Goal: Transaction & Acquisition: Obtain resource

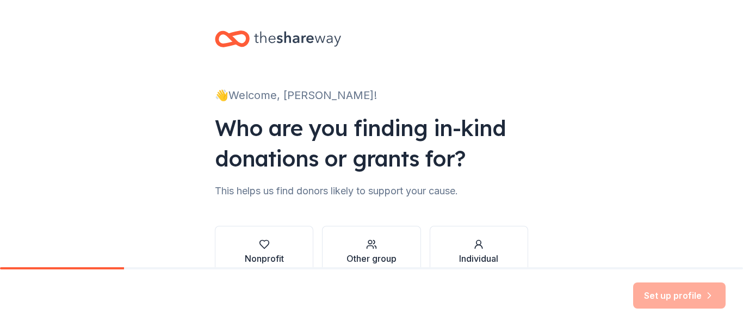
scroll to position [63, 0]
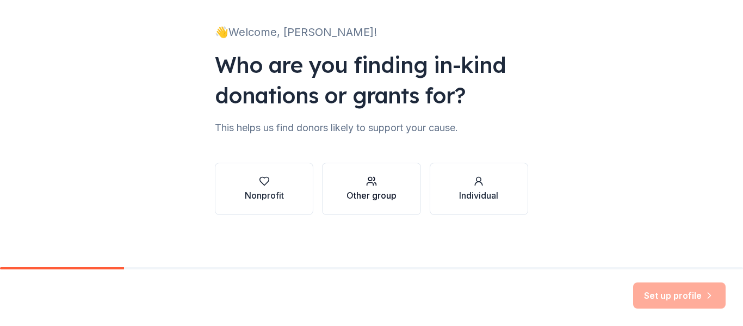
click at [390, 196] on div "Other group" at bounding box center [371, 195] width 50 height 13
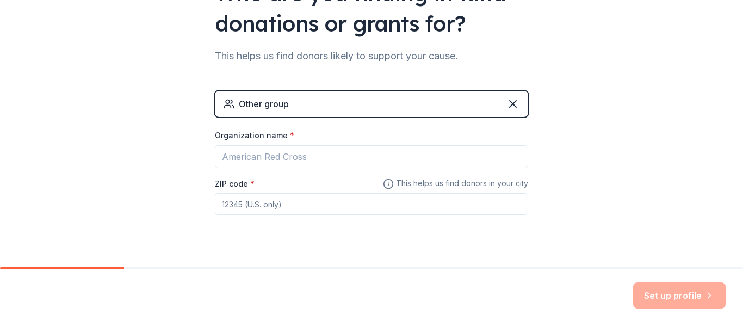
scroll to position [136, 0]
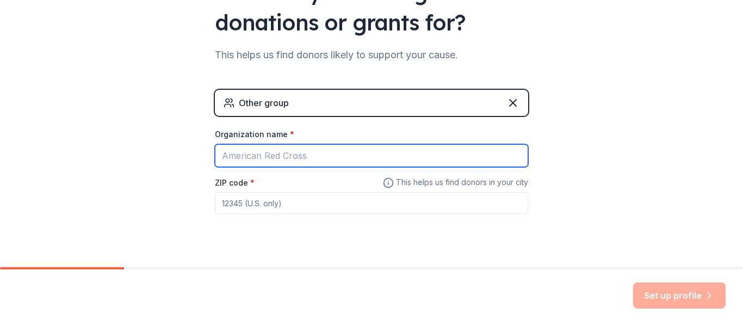
click at [319, 152] on input "Organization name *" at bounding box center [371, 155] width 313 height 23
type input "Woodland Park Board of Education"
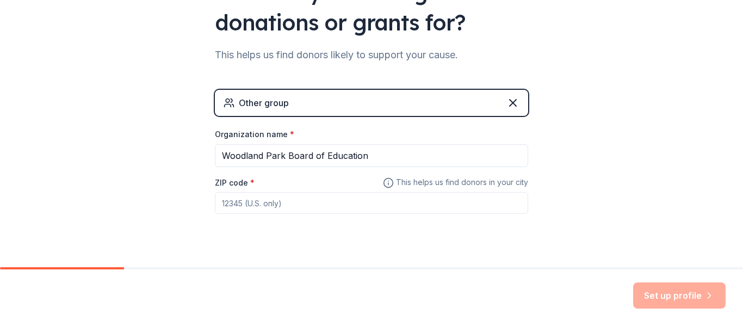
click at [318, 200] on input "ZIP code *" at bounding box center [371, 203] width 313 height 22
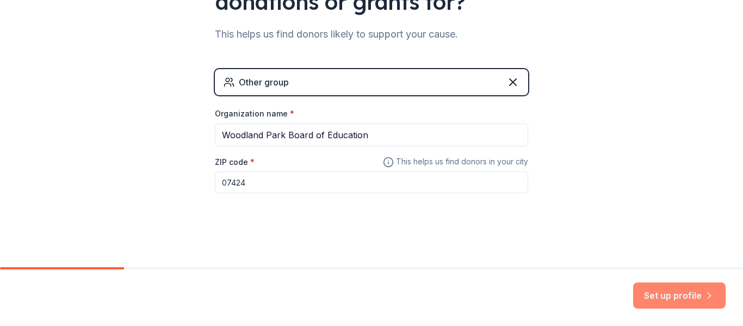
type input "07424"
click at [705, 290] on icon "button" at bounding box center [709, 295] width 11 height 11
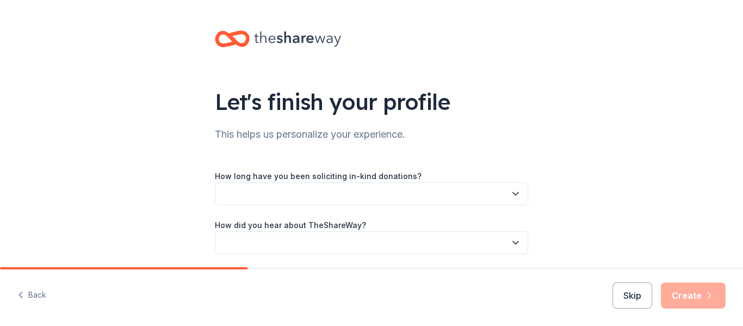
scroll to position [39, 0]
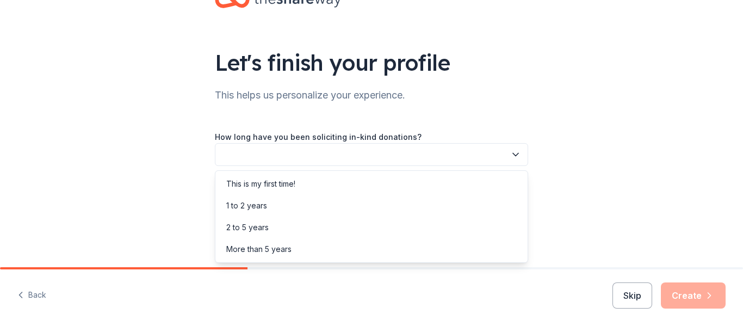
click at [303, 151] on button "button" at bounding box center [371, 154] width 313 height 23
click at [302, 187] on div "This is my first time!" at bounding box center [371, 184] width 308 height 22
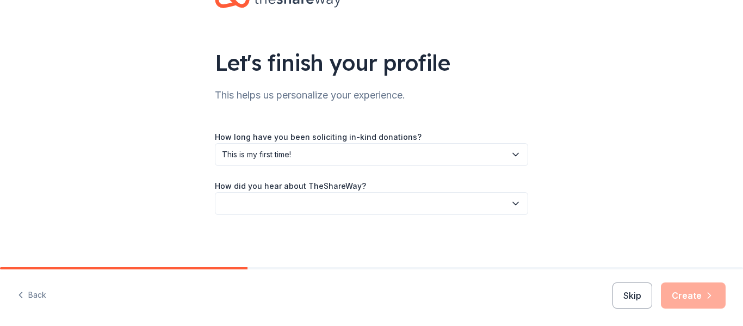
click at [325, 201] on button "button" at bounding box center [371, 203] width 313 height 23
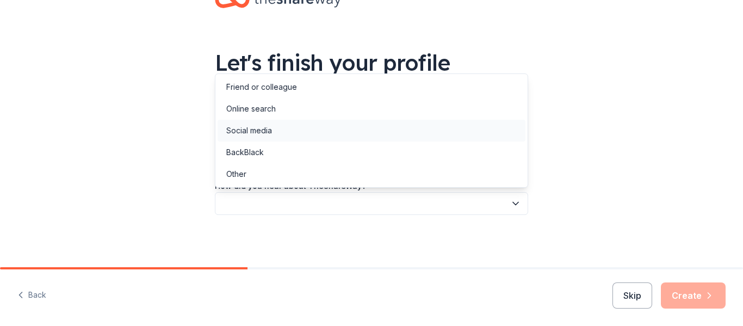
click at [312, 133] on div "Social media" at bounding box center [371, 131] width 308 height 22
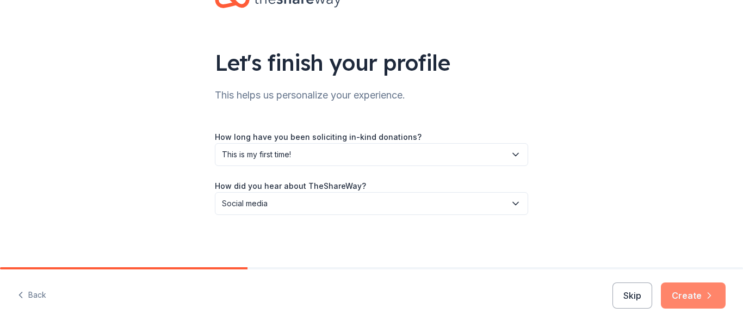
click at [698, 283] on button "Create" at bounding box center [693, 295] width 65 height 26
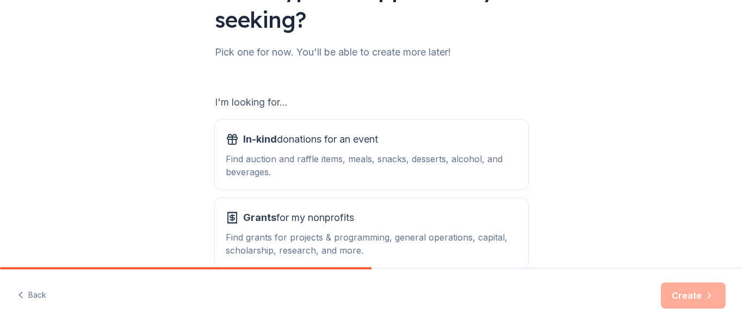
scroll to position [172, 0]
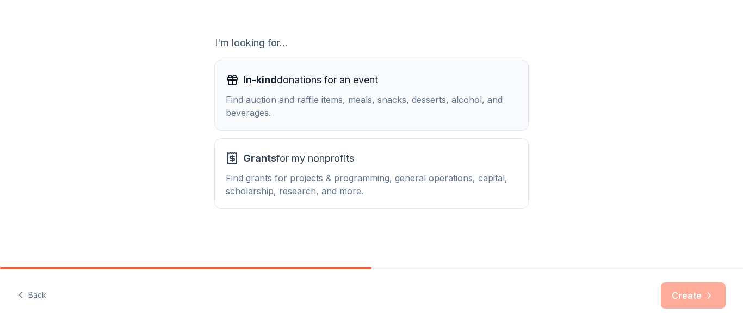
click at [418, 95] on div "Find auction and raffle items, meals, snacks, desserts, alcohol, and beverages." at bounding box center [371, 106] width 291 height 26
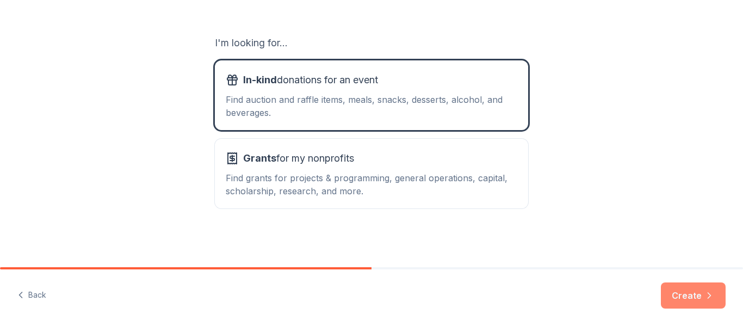
click at [691, 304] on button "Create" at bounding box center [693, 295] width 65 height 26
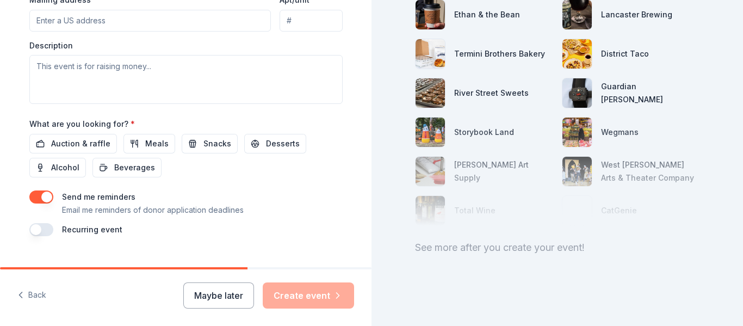
scroll to position [457, 0]
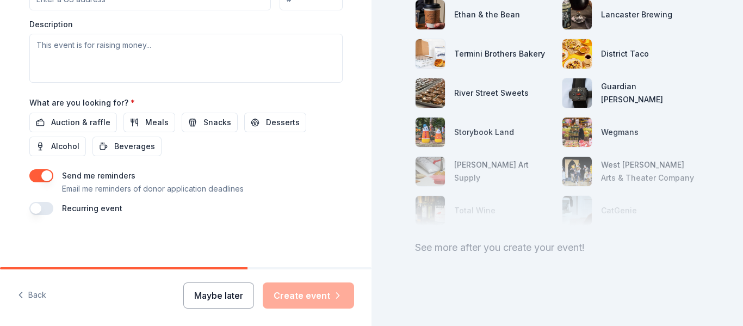
click at [234, 287] on button "Maybe later" at bounding box center [218, 295] width 71 height 26
click at [214, 299] on button "Maybe later" at bounding box center [218, 295] width 71 height 26
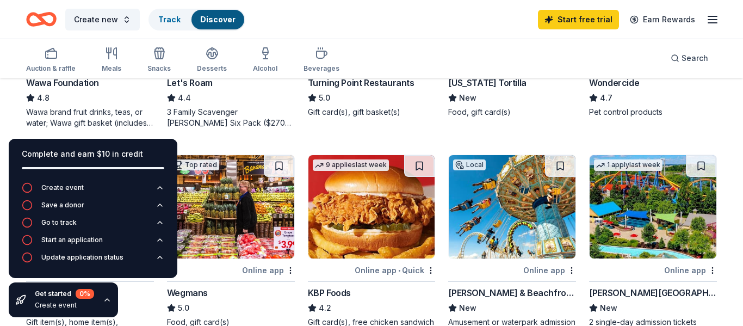
scroll to position [645, 0]
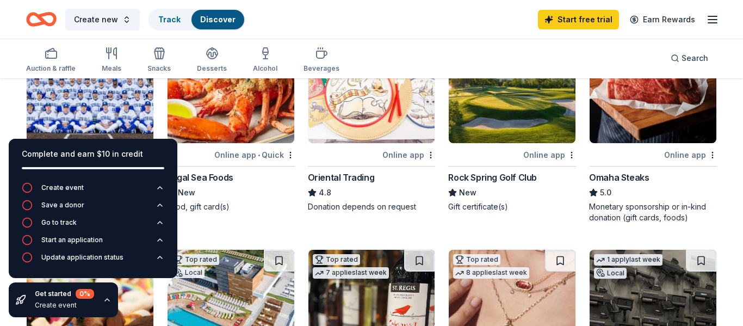
scroll to position [128, 0]
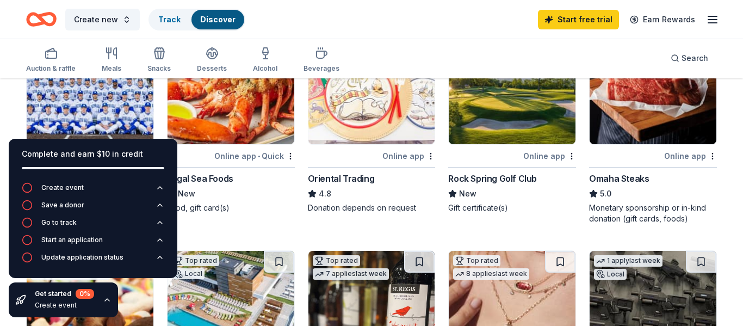
click at [365, 111] on img at bounding box center [371, 92] width 127 height 103
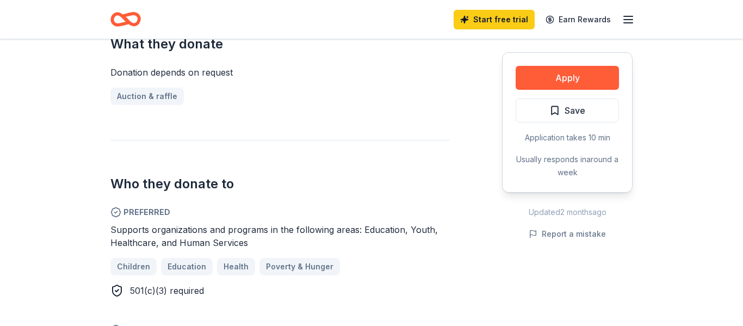
scroll to position [463, 0]
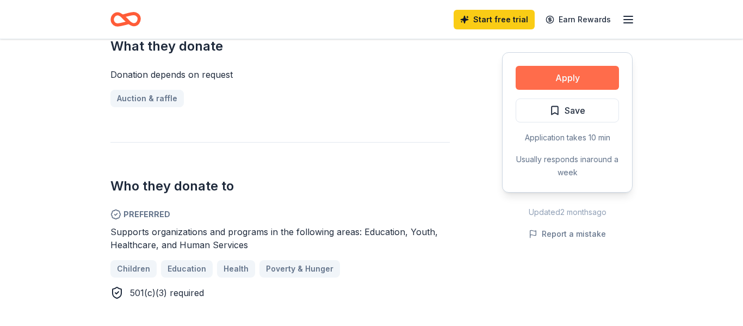
click at [561, 77] on button "Apply" at bounding box center [566, 78] width 103 height 24
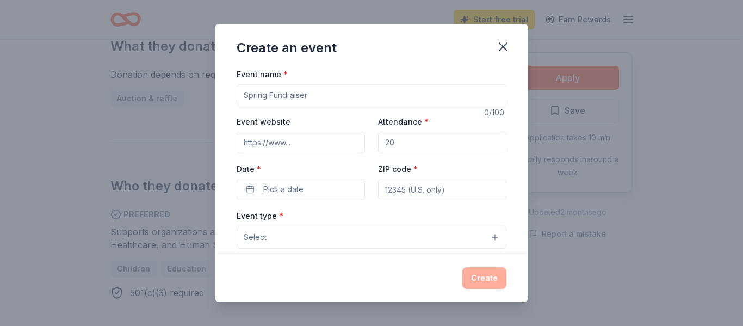
click at [378, 100] on input "Event name *" at bounding box center [372, 95] width 270 height 22
click at [510, 46] on icon "button" at bounding box center [502, 46] width 15 height 15
